Goal: Task Accomplishment & Management: Complete application form

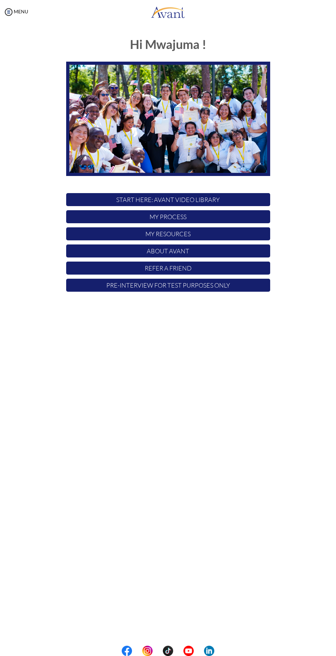
click at [211, 285] on p "Pre-Interview for test purposes only" at bounding box center [168, 285] width 204 height 13
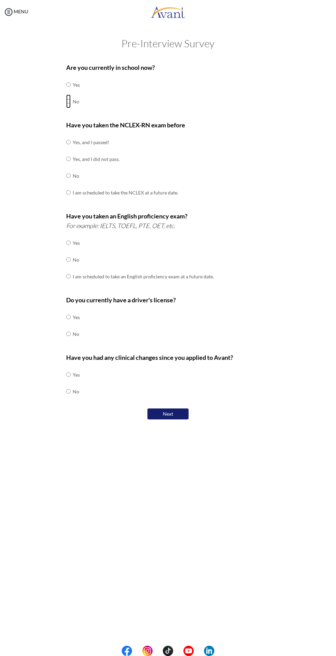
click at [69, 91] on input "radio" at bounding box center [68, 85] width 4 height 14
radio input "true"
click at [69, 149] on input "radio" at bounding box center [68, 142] width 4 height 14
radio input "true"
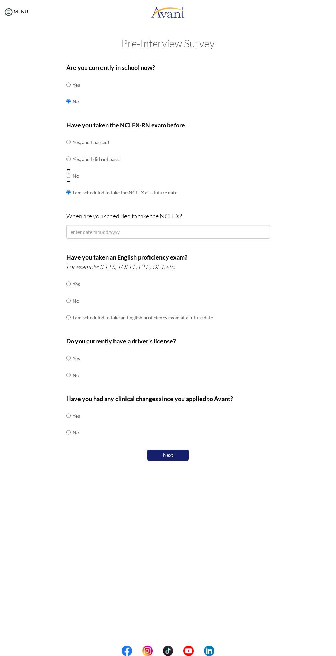
click at [66, 149] on input "radio" at bounding box center [68, 142] width 4 height 14
radio input "true"
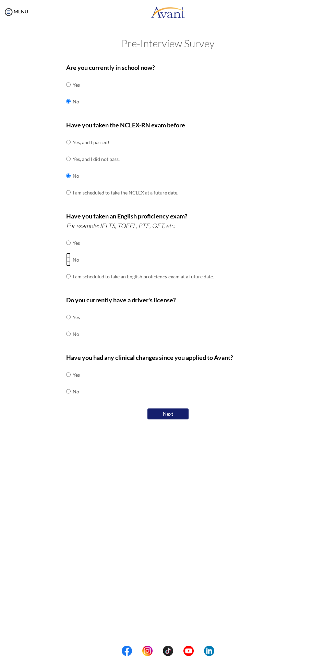
click at [67, 250] on input "radio" at bounding box center [68, 243] width 4 height 14
radio input "true"
click at [69, 324] on input "radio" at bounding box center [68, 317] width 4 height 14
radio input "true"
click at [66, 382] on input "radio" at bounding box center [68, 375] width 4 height 14
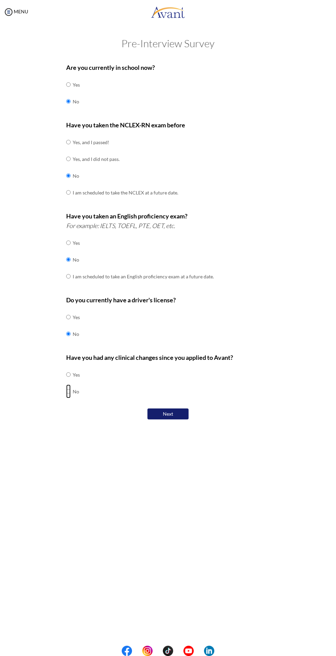
radio input "true"
click at [167, 414] on button "Next" at bounding box center [167, 415] width 41 height 12
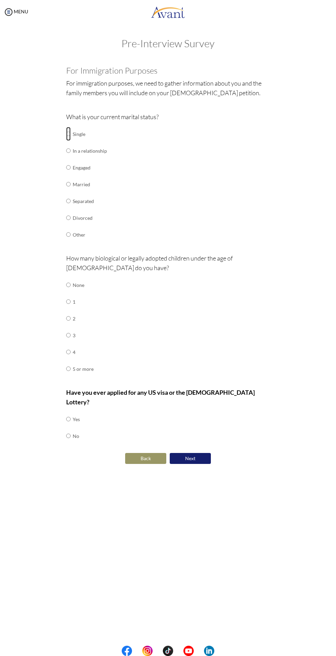
click at [69, 136] on input "radio" at bounding box center [68, 134] width 4 height 14
radio input "true"
click at [69, 286] on input "radio" at bounding box center [68, 285] width 4 height 14
radio input "true"
click at [69, 412] on input "radio" at bounding box center [68, 419] width 4 height 14
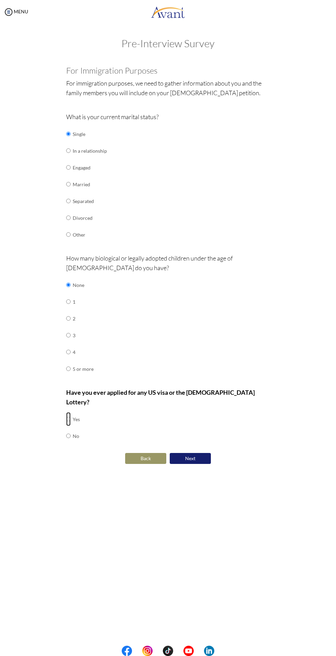
radio input "true"
click at [194, 453] on button "Next" at bounding box center [190, 459] width 41 height 12
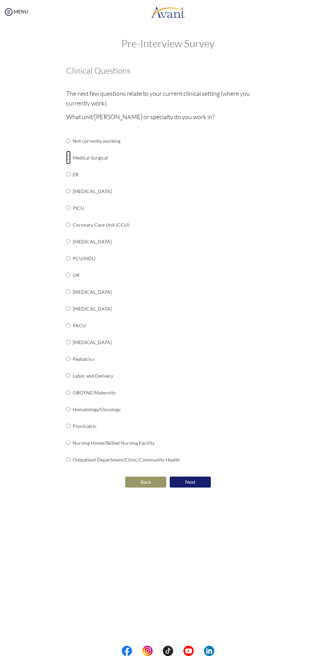
click at [69, 148] on input "radio" at bounding box center [68, 141] width 4 height 14
radio input "true"
click at [200, 483] on button "Next" at bounding box center [190, 483] width 41 height 12
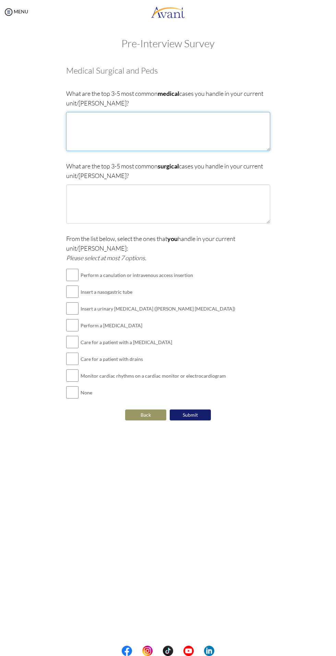
click at [83, 120] on textarea at bounding box center [168, 131] width 204 height 39
click at [78, 120] on textarea at bounding box center [168, 131] width 204 height 39
type textarea "[MEDICAL_DATA] [MEDICAL_DATA] [MEDICAL_DATA]"
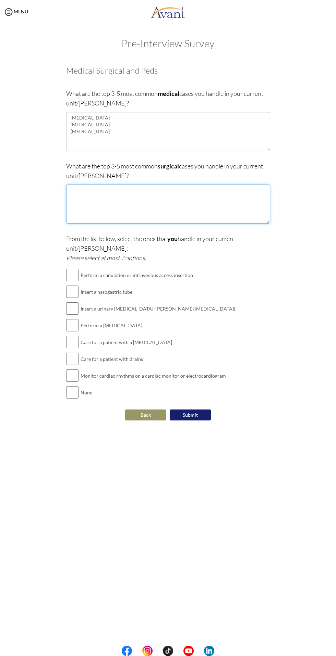
click at [73, 190] on textarea at bounding box center [168, 204] width 204 height 39
type textarea "[MEDICAL_DATA] [MEDICAL_DATA] Herniorrhaphy"
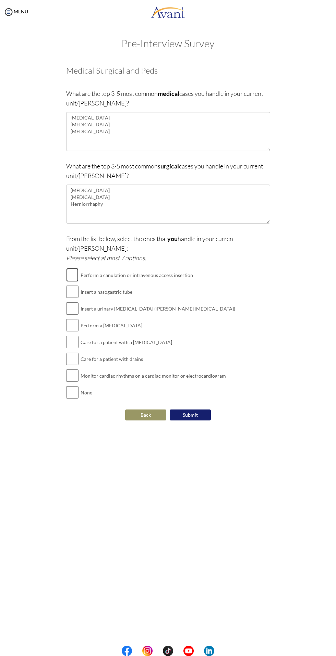
click at [70, 268] on input "checkbox" at bounding box center [72, 275] width 12 height 14
checkbox input "true"
click at [70, 302] on input "checkbox" at bounding box center [72, 309] width 12 height 14
checkbox input "true"
click at [73, 285] on input "checkbox" at bounding box center [72, 292] width 12 height 14
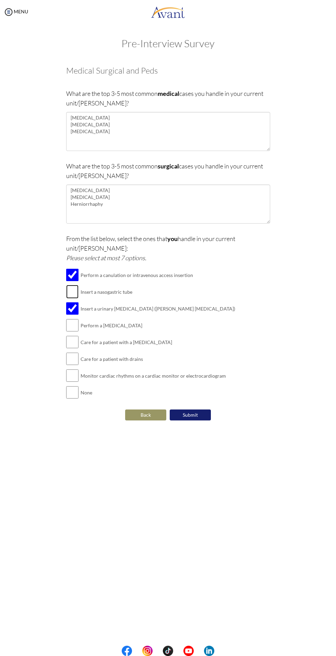
checkbox input "true"
click at [74, 321] on input "checkbox" at bounding box center [72, 326] width 12 height 14
checkbox input "true"
click at [75, 335] on input "checkbox" at bounding box center [72, 342] width 12 height 14
checkbox input "true"
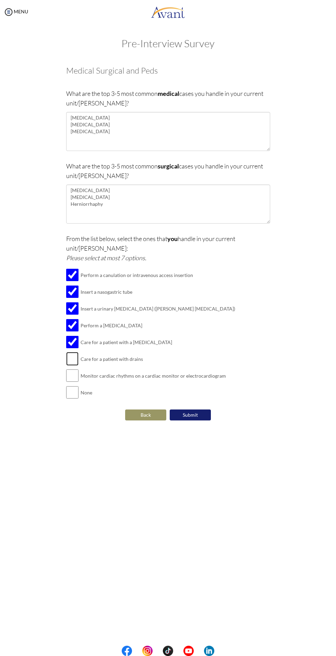
click at [77, 352] on input "checkbox" at bounding box center [72, 359] width 12 height 14
checkbox input "true"
click at [194, 410] on button "Submit" at bounding box center [190, 416] width 41 height 12
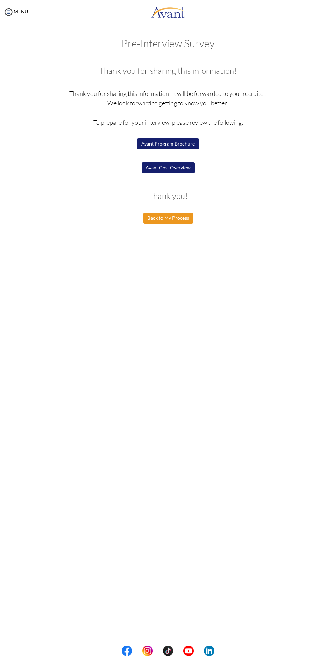
click at [158, 216] on button "Back to My Process" at bounding box center [168, 218] width 50 height 11
